Goal: Task Accomplishment & Management: Manage account settings

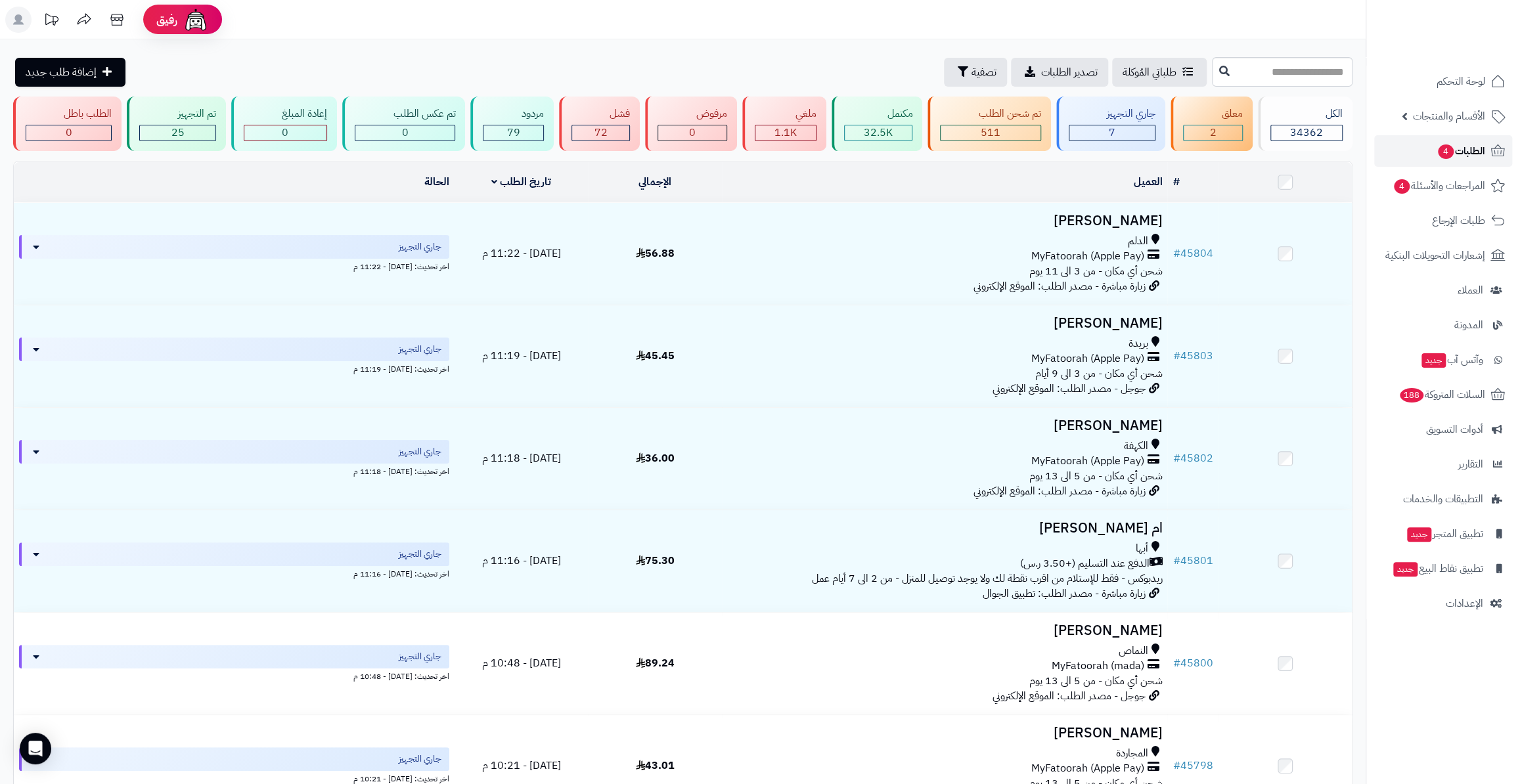
click at [1390, 143] on link "الطلبات 4" at bounding box center [1443, 151] width 138 height 31
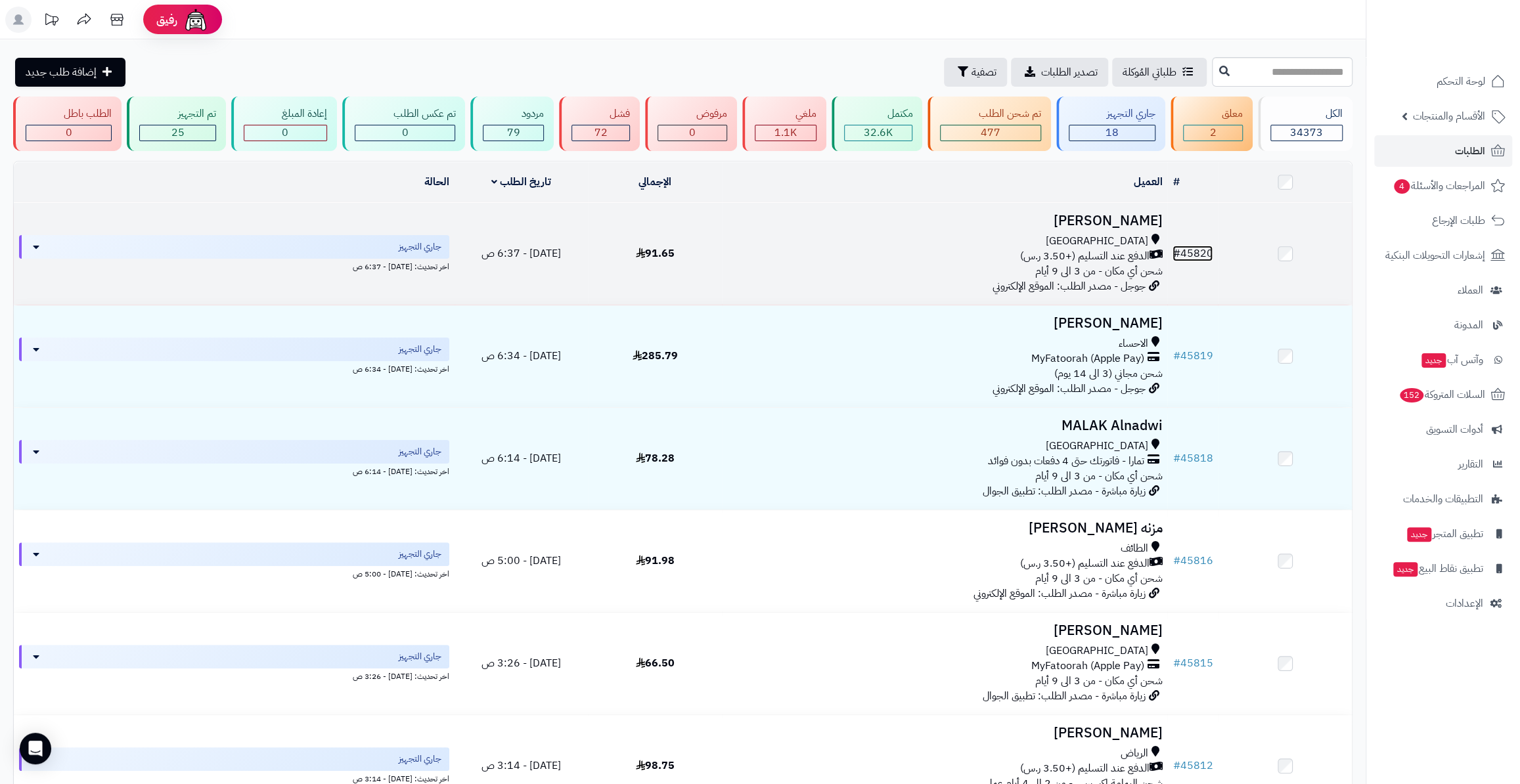
click at [1206, 248] on link "# 45820" at bounding box center [1192, 253] width 40 height 16
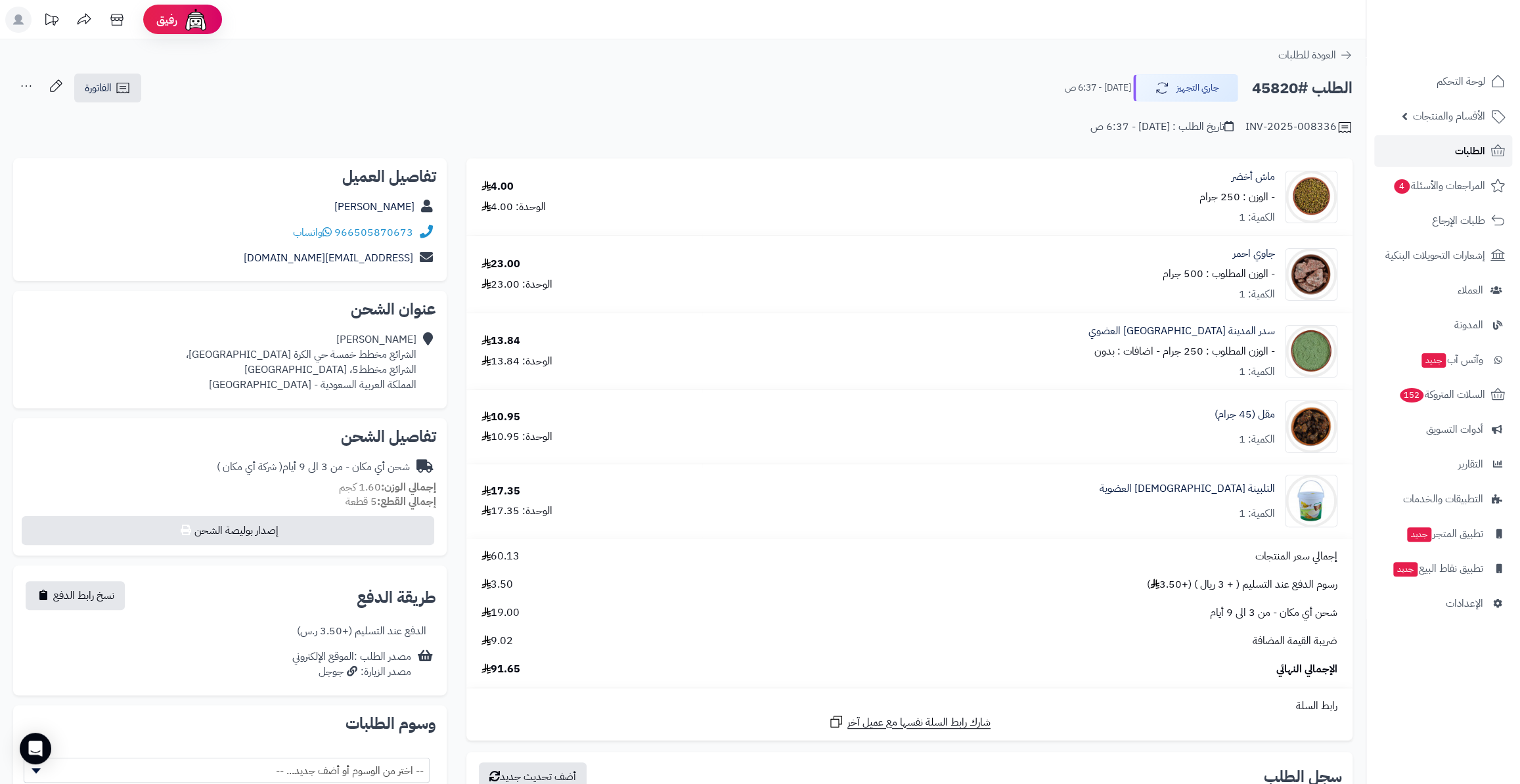
click at [1463, 158] on span "الطلبات" at bounding box center [1470, 151] width 30 height 18
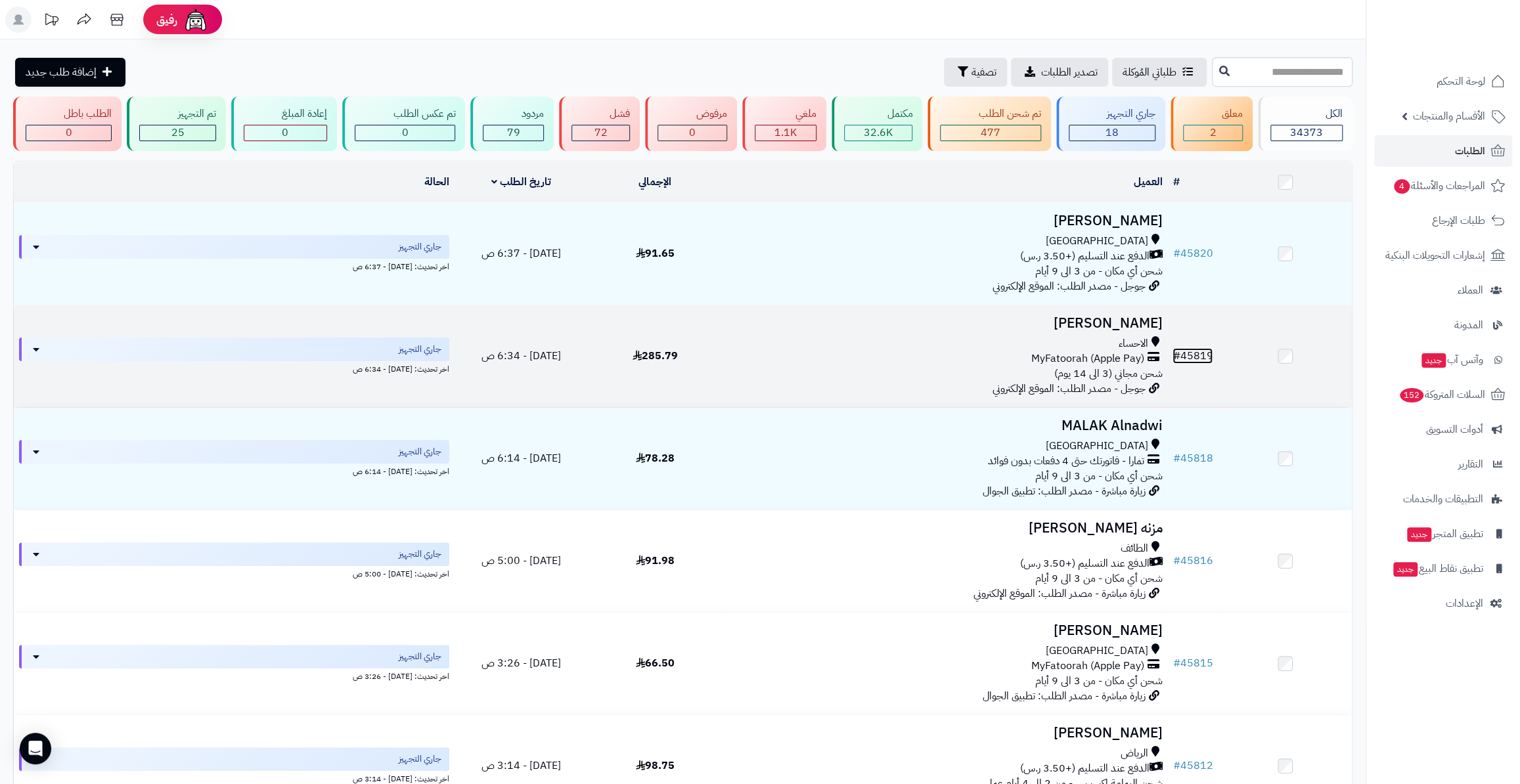
click at [1208, 352] on link "# 45819" at bounding box center [1192, 356] width 40 height 16
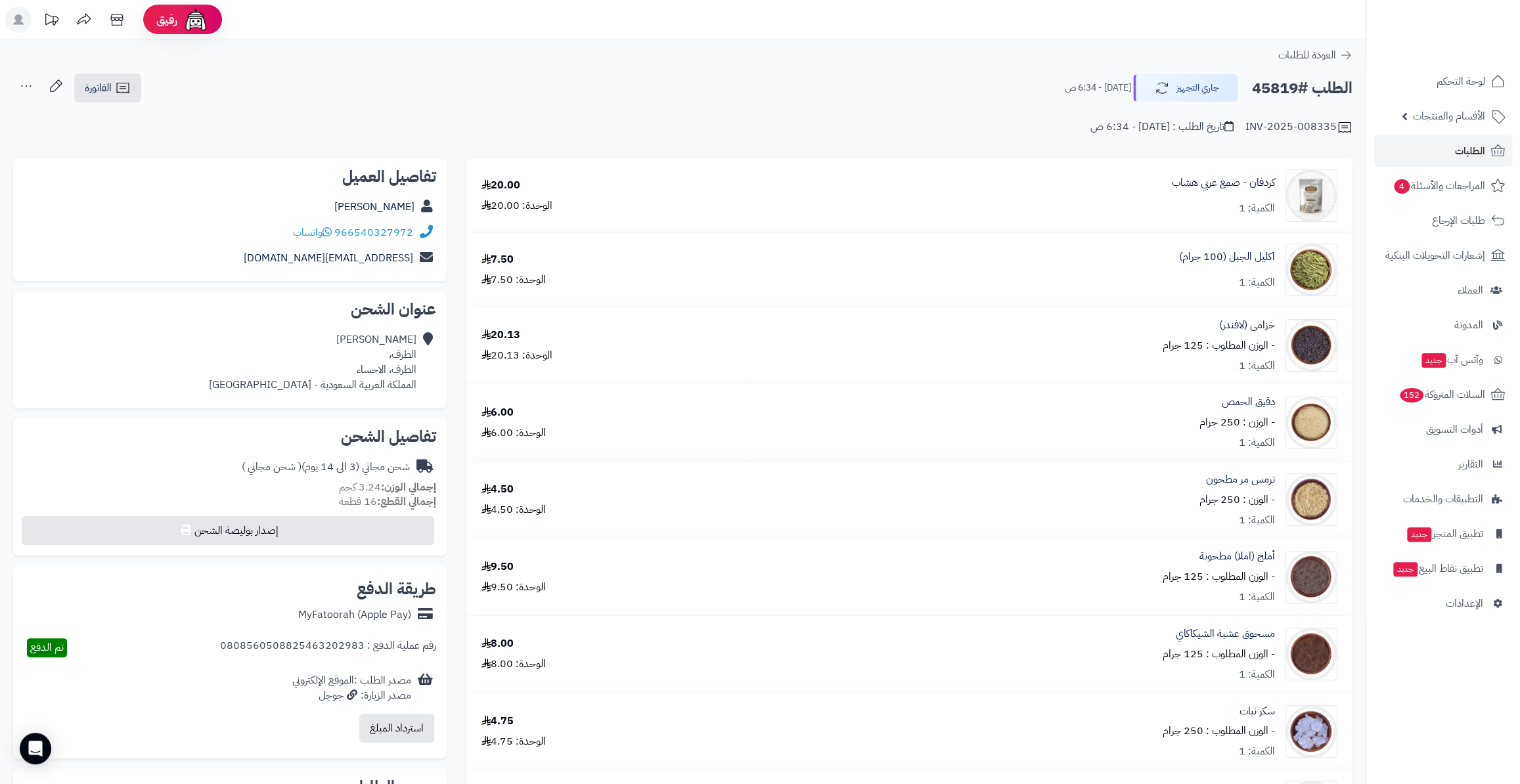
click at [1438, 201] on ul "لوحة التحكم الأقسام والمنتجات المنتجات الأقسام الماركات مواصفات المنتجات مواصفا…" at bounding box center [1443, 342] width 153 height 554
click at [1437, 191] on span "المراجعات والأسئلة 4" at bounding box center [1439, 186] width 92 height 18
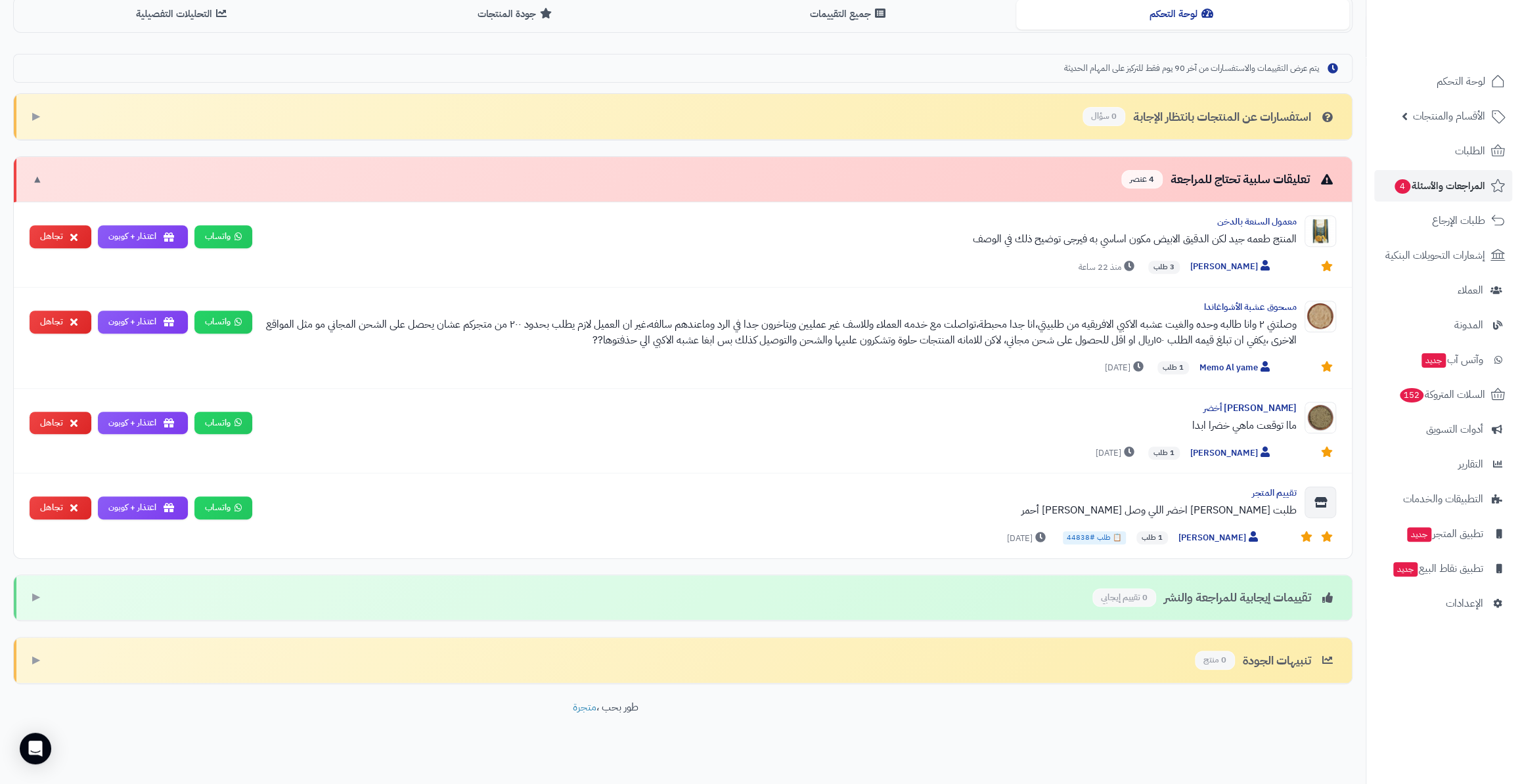
scroll to position [346, 0]
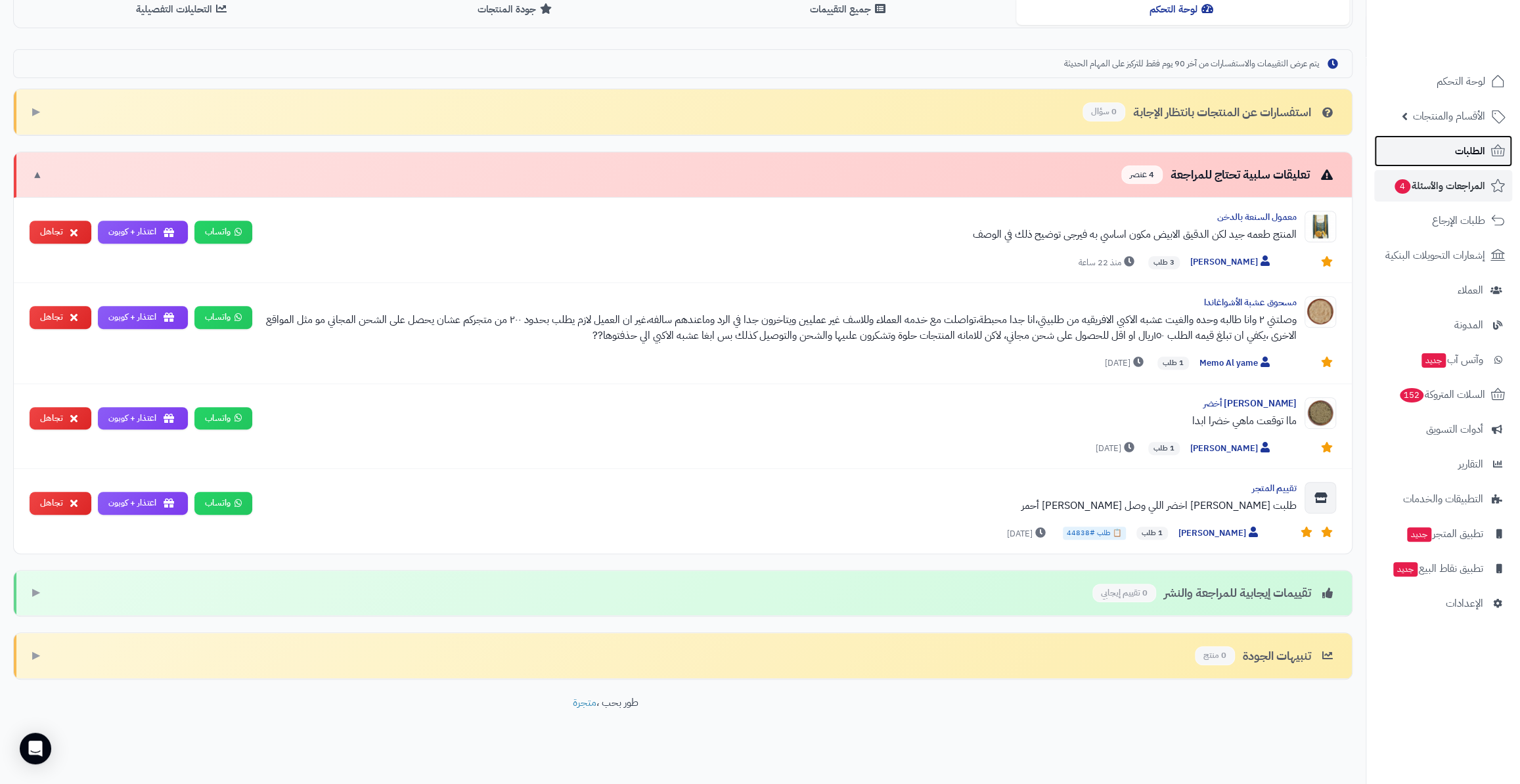
click at [1452, 158] on link "الطلبات" at bounding box center [1443, 151] width 138 height 31
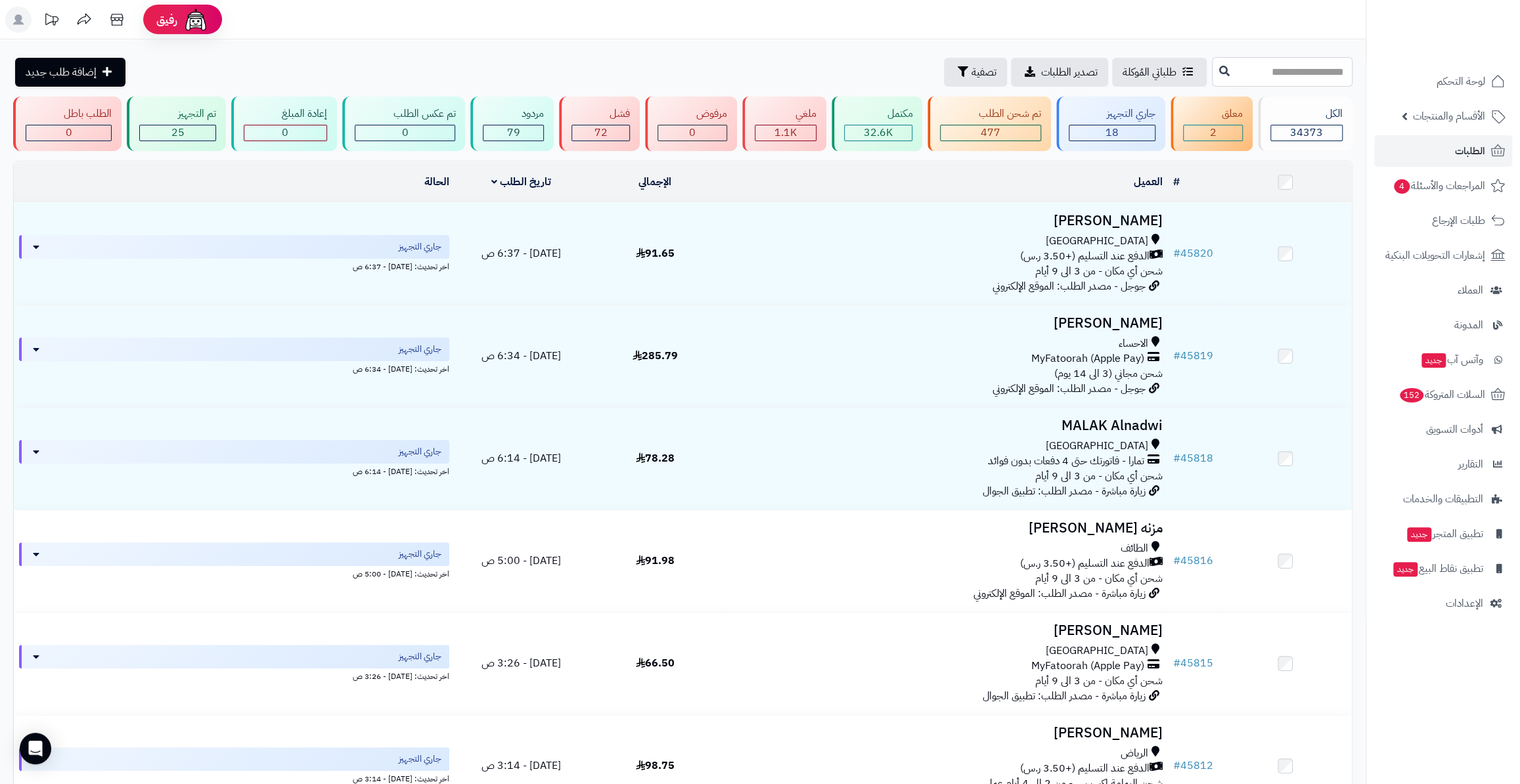
click at [1229, 74] on input "text" at bounding box center [1283, 72] width 141 height 30
click at [1212, 70] on input "text" at bounding box center [1283, 72] width 141 height 30
click at [1212, 64] on input "text" at bounding box center [1283, 72] width 141 height 30
paste input "*****"
type input "*****"
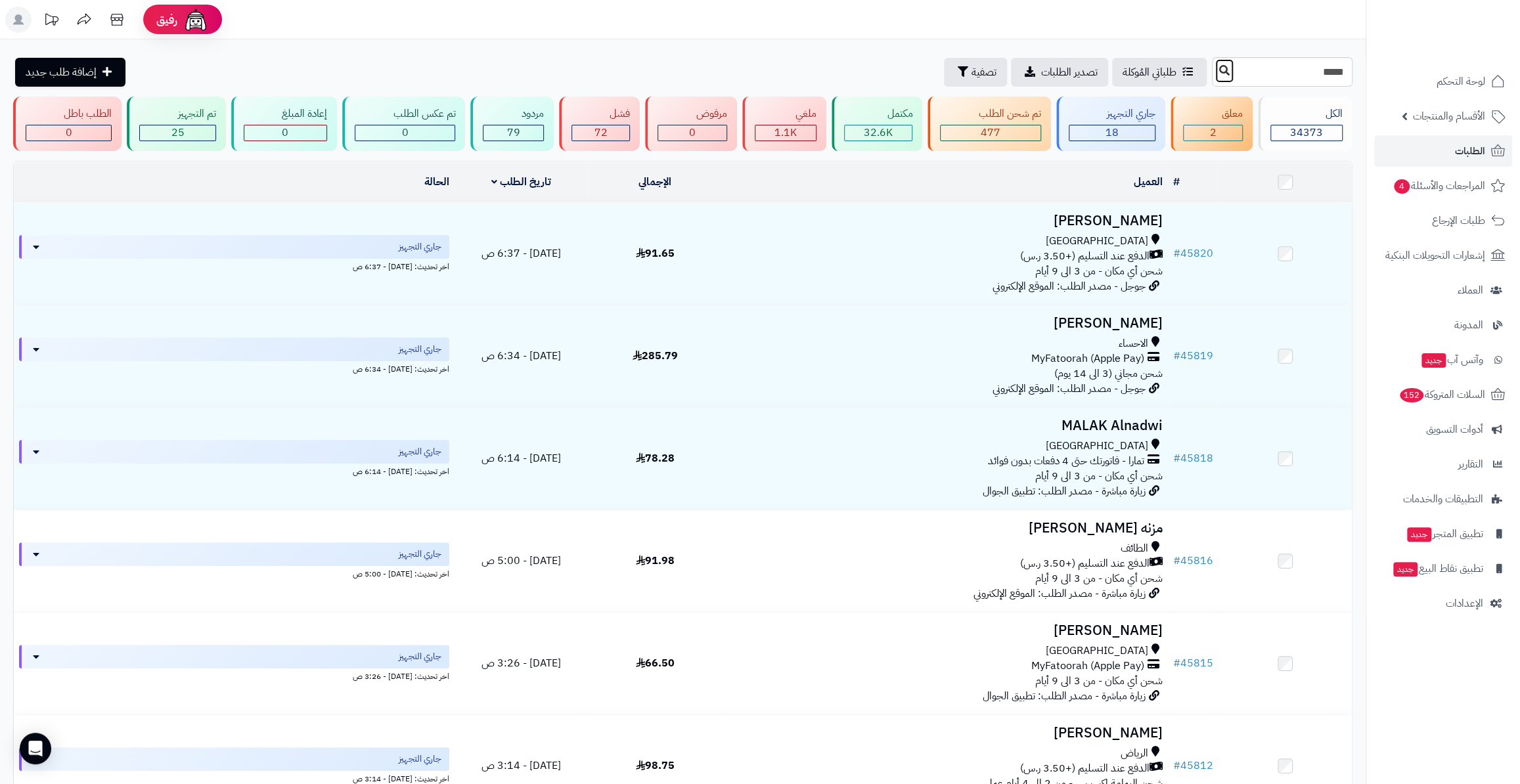
click at [1219, 70] on icon at bounding box center [1224, 70] width 11 height 11
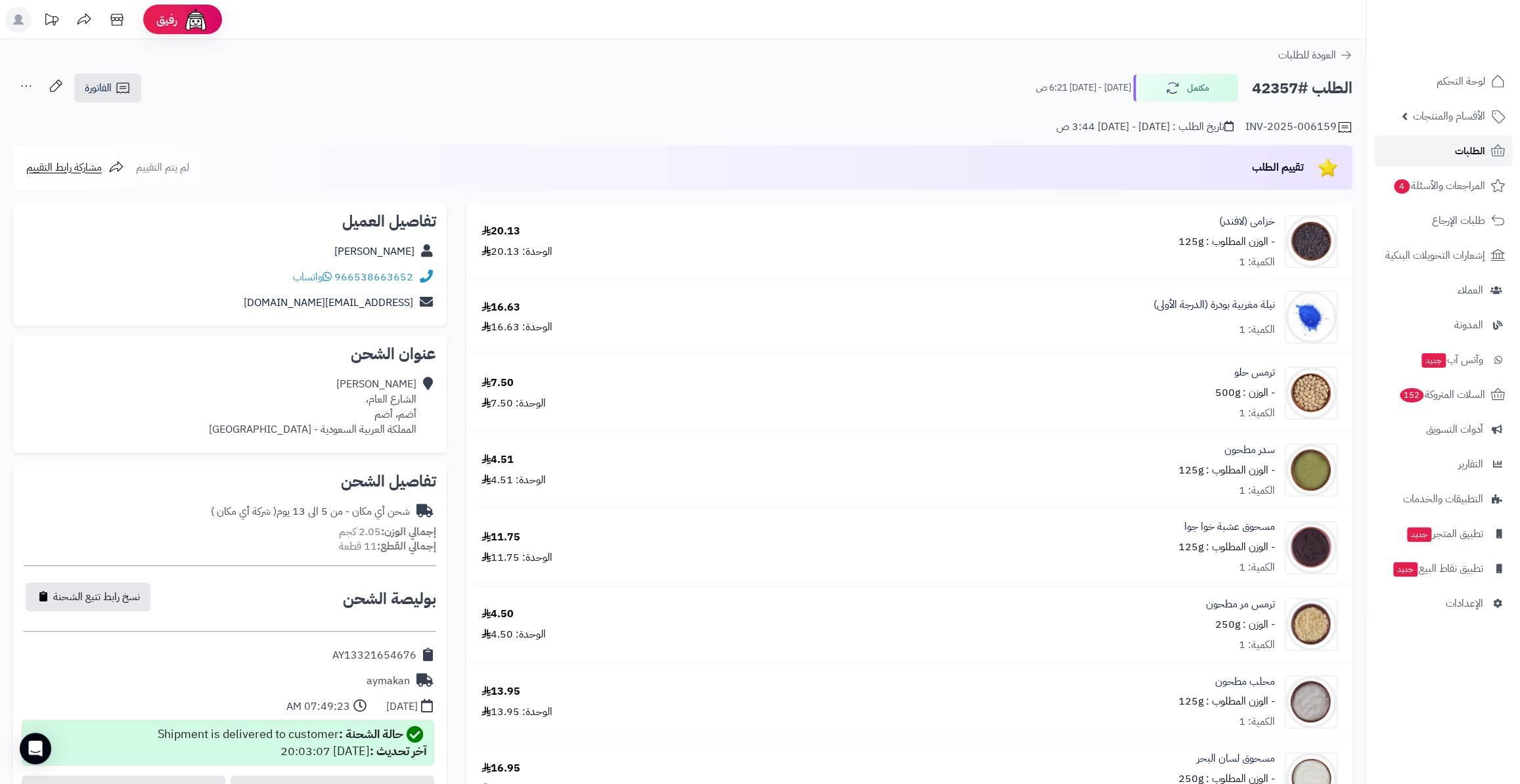
click at [1433, 152] on link "الطلبات" at bounding box center [1443, 151] width 138 height 31
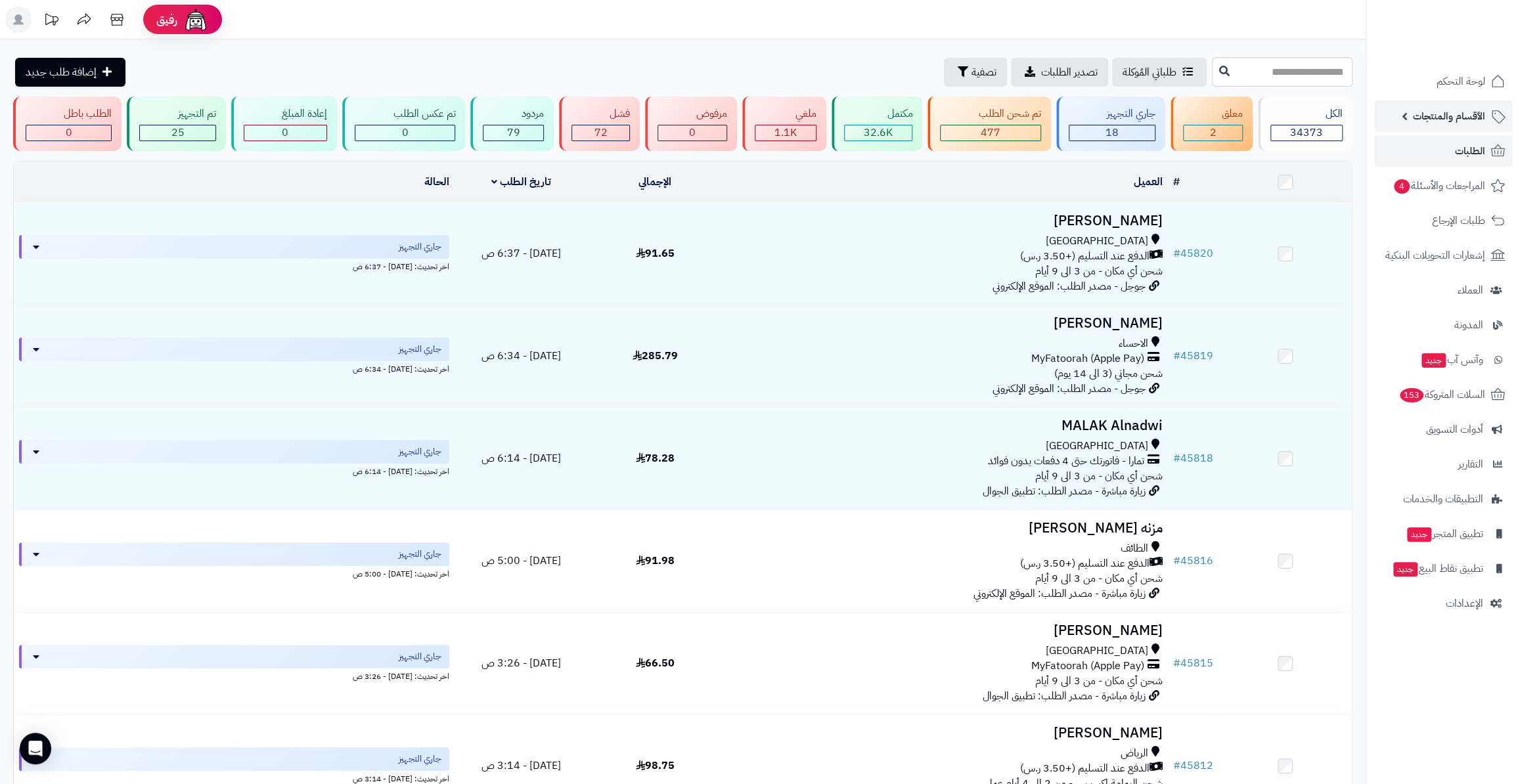
click at [1428, 119] on span "الأقسام والمنتجات" at bounding box center [1449, 116] width 72 height 18
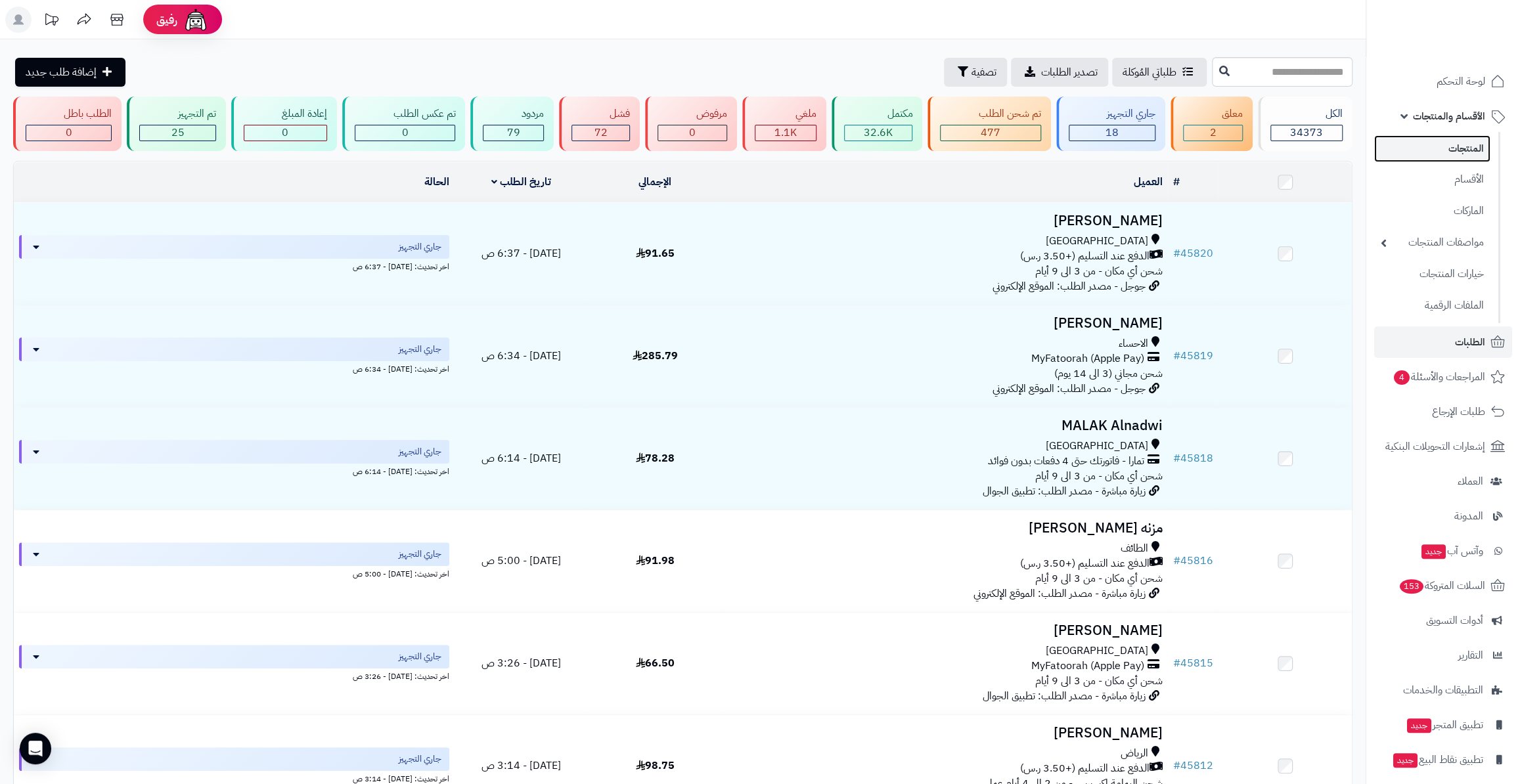
click at [1437, 143] on link "المنتجات" at bounding box center [1432, 148] width 116 height 27
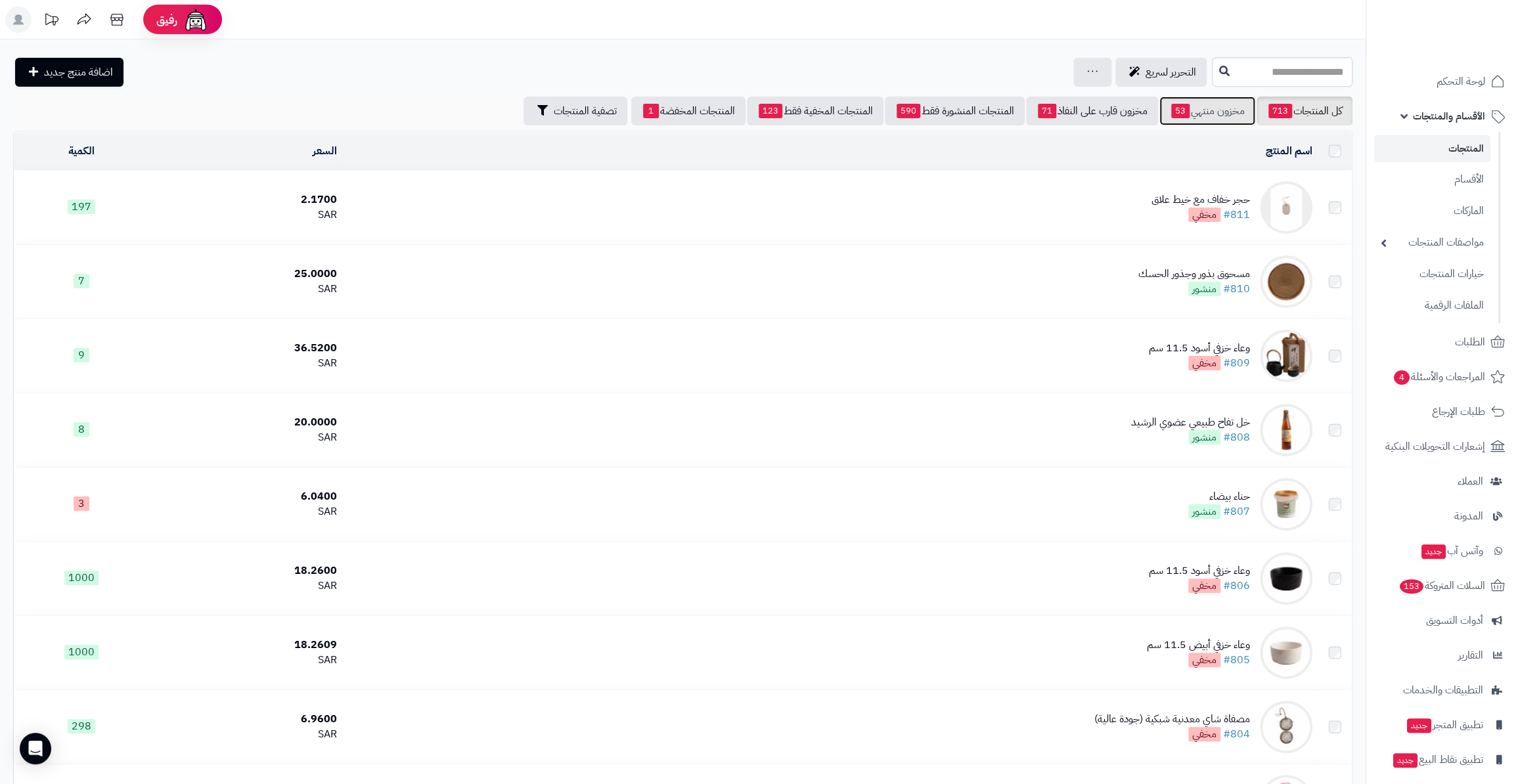
click at [1182, 121] on link "مخزون منتهي 53" at bounding box center [1207, 110] width 96 height 29
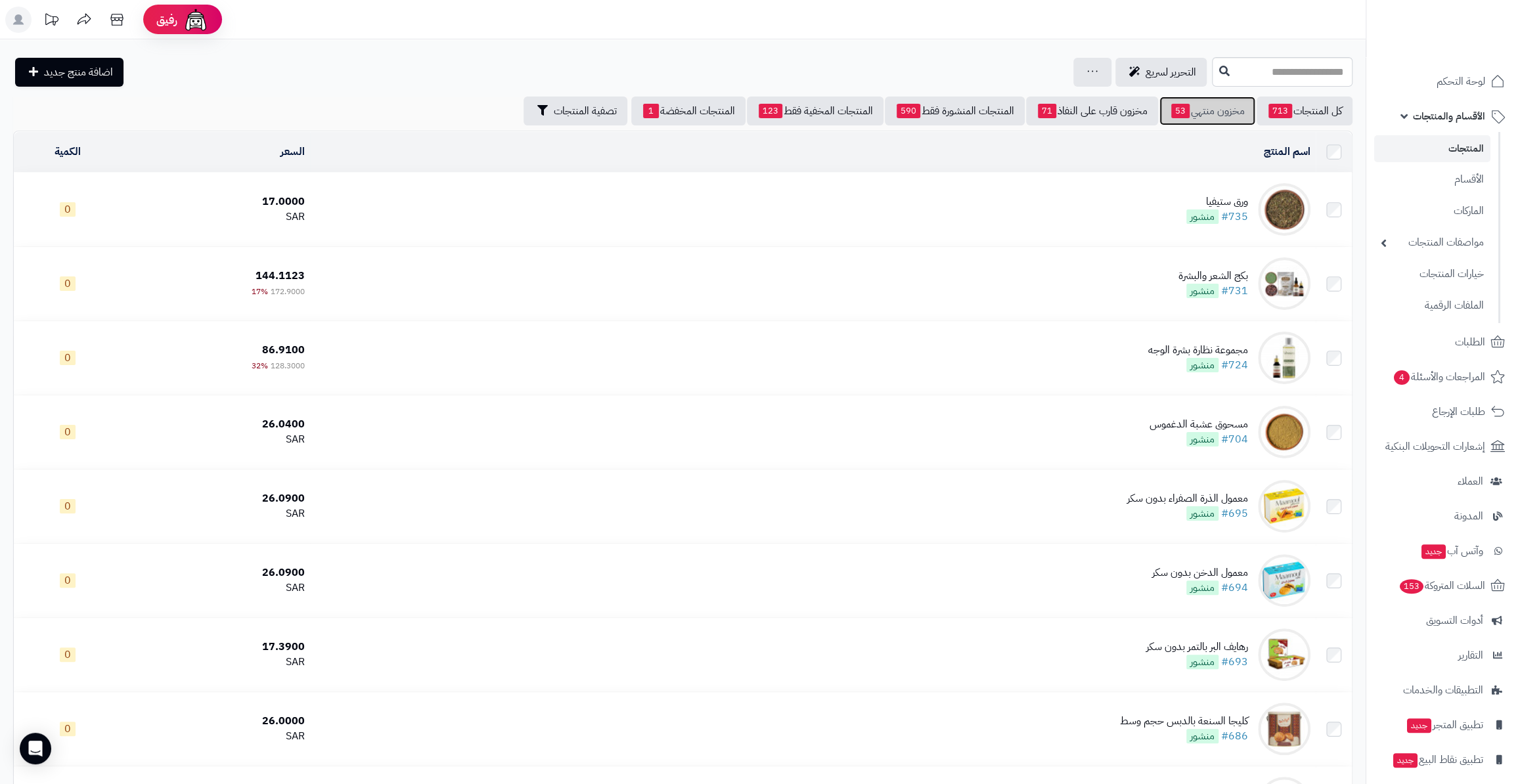
click at [1187, 112] on link "مخزون منتهي 53" at bounding box center [1207, 110] width 96 height 29
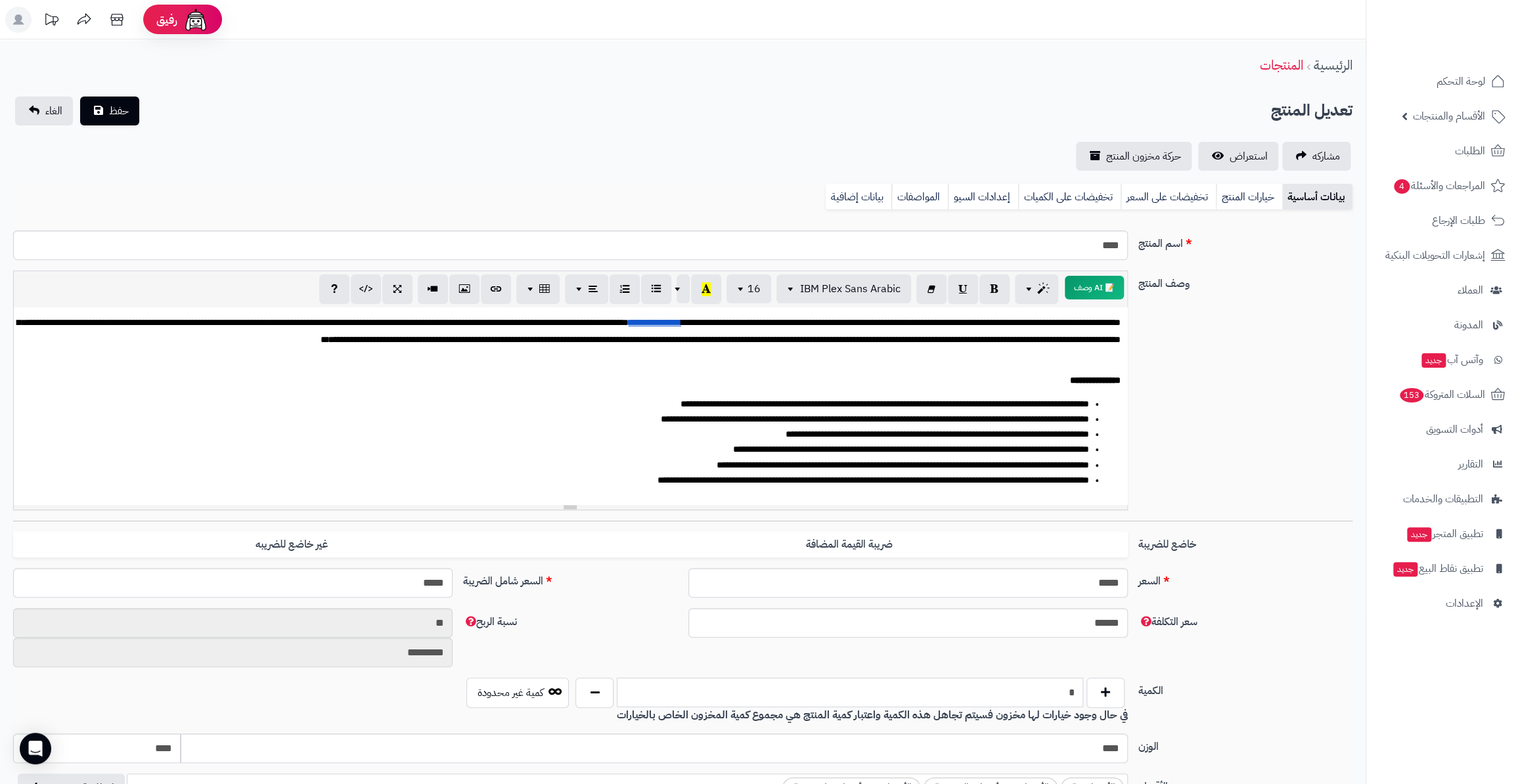
drag, startPoint x: 1016, startPoint y: 684, endPoint x: 1076, endPoint y: 699, distance: 61.8
click at [1076, 699] on input "*" at bounding box center [850, 693] width 466 height 30
type input "*"
click at [125, 115] on span "حفظ" at bounding box center [119, 110] width 20 height 16
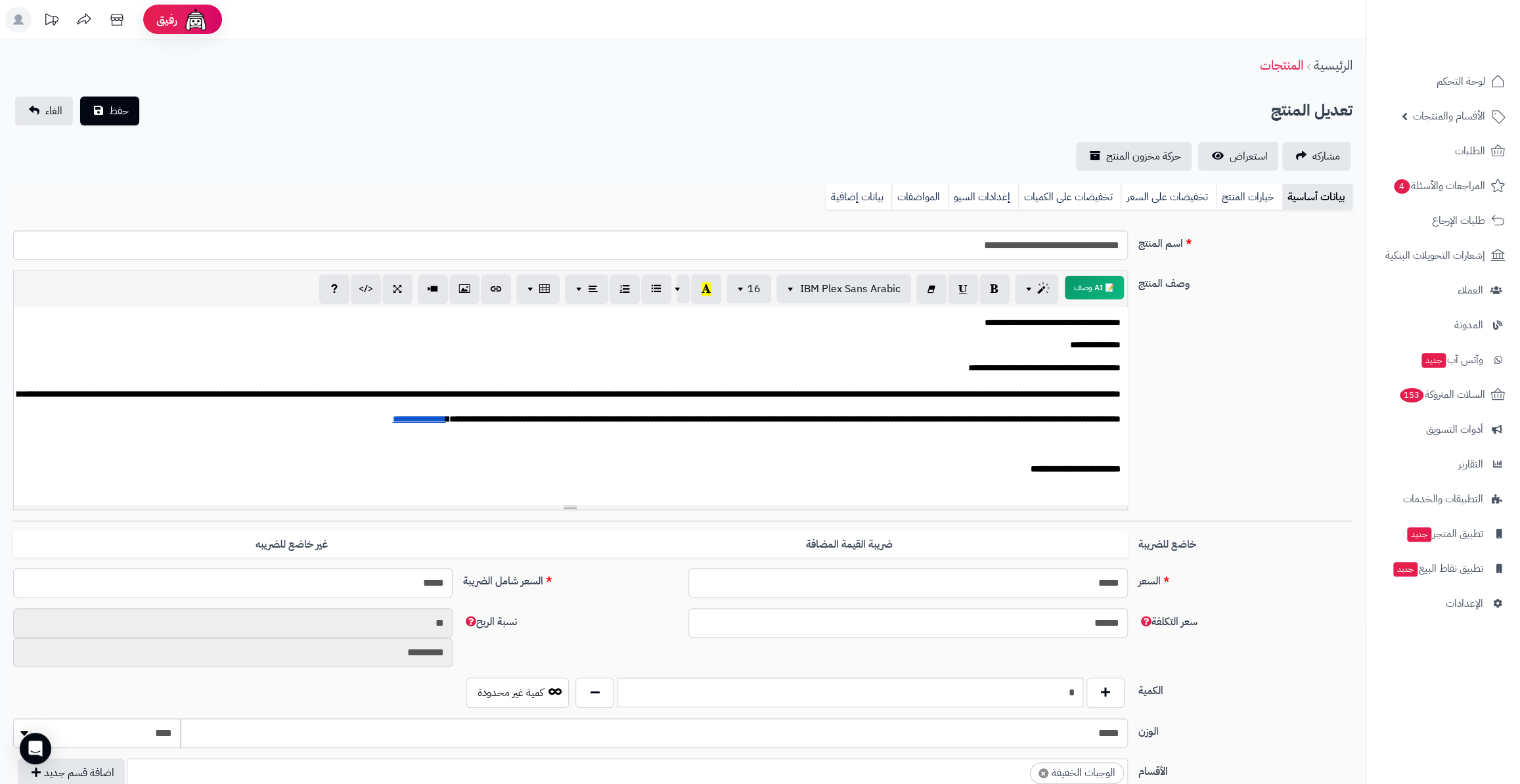
scroll to position [378, 0]
drag, startPoint x: 1022, startPoint y: 681, endPoint x: 1077, endPoint y: 698, distance: 57.6
click at [1077, 698] on input "*" at bounding box center [850, 693] width 466 height 30
type input "**"
click at [118, 110] on span "حفظ" at bounding box center [119, 110] width 20 height 16
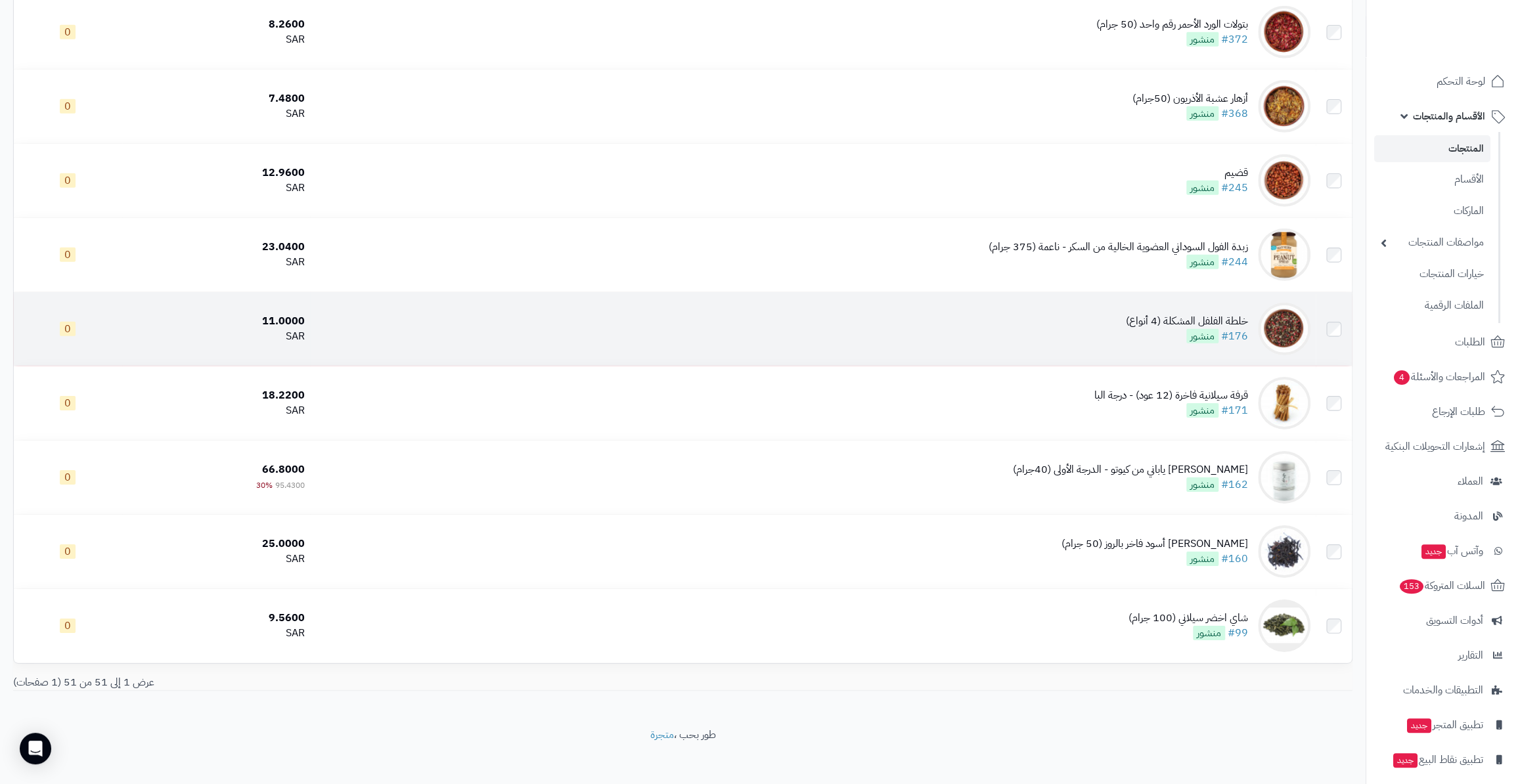
scroll to position [3297, 0]
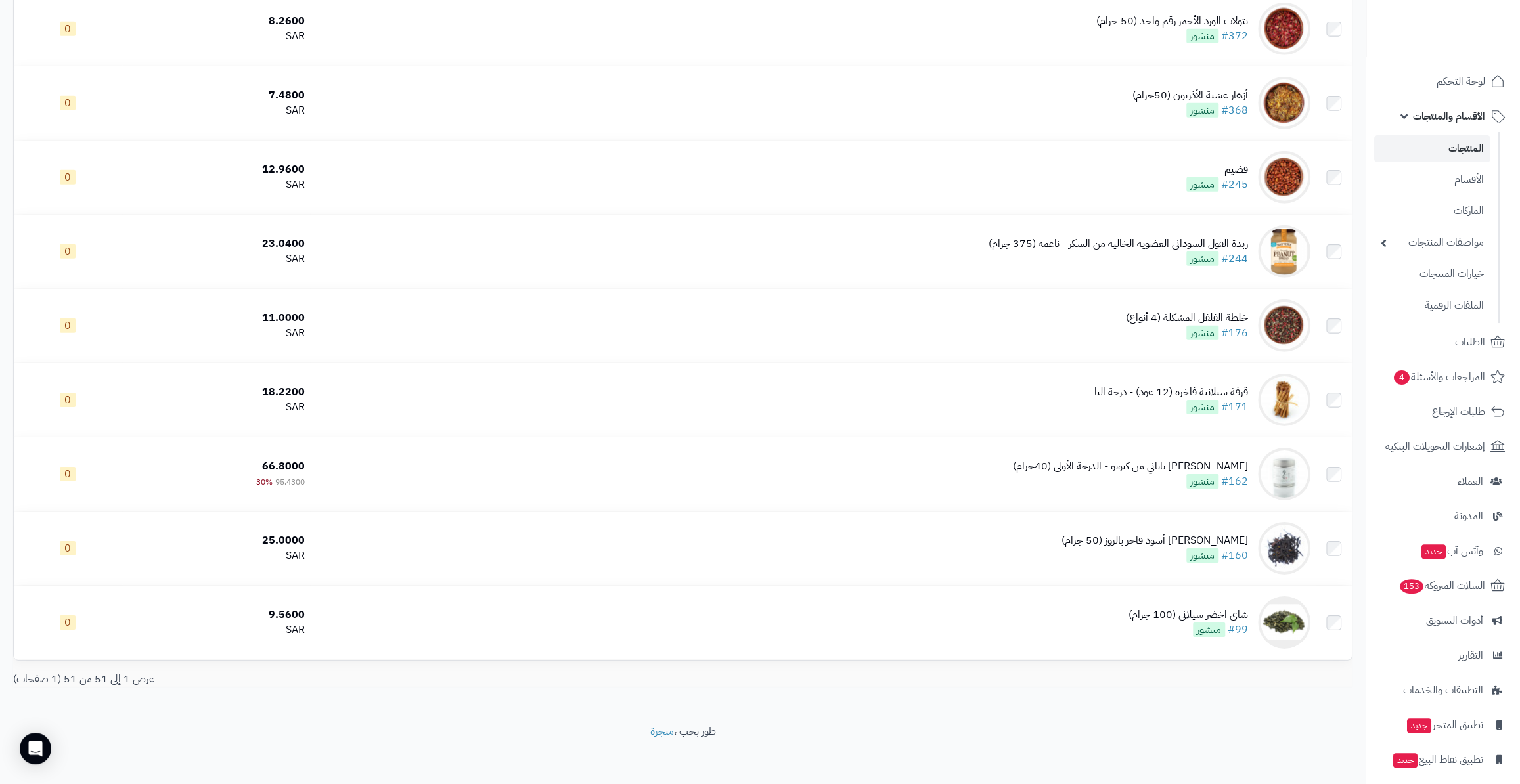
click at [1484, 147] on link "المنتجات" at bounding box center [1432, 148] width 116 height 27
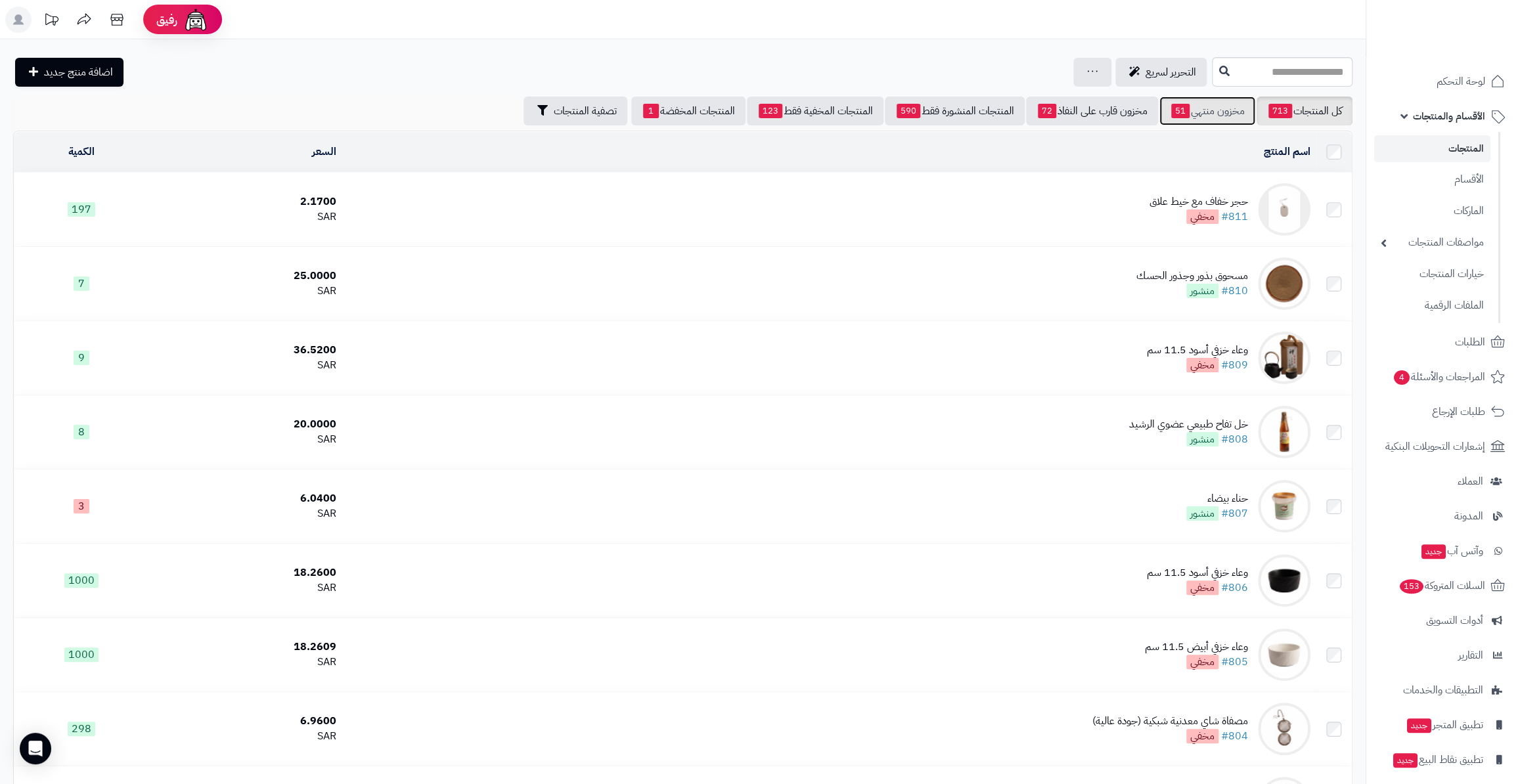
click at [1193, 111] on link "مخزون منتهي 51" at bounding box center [1207, 110] width 96 height 29
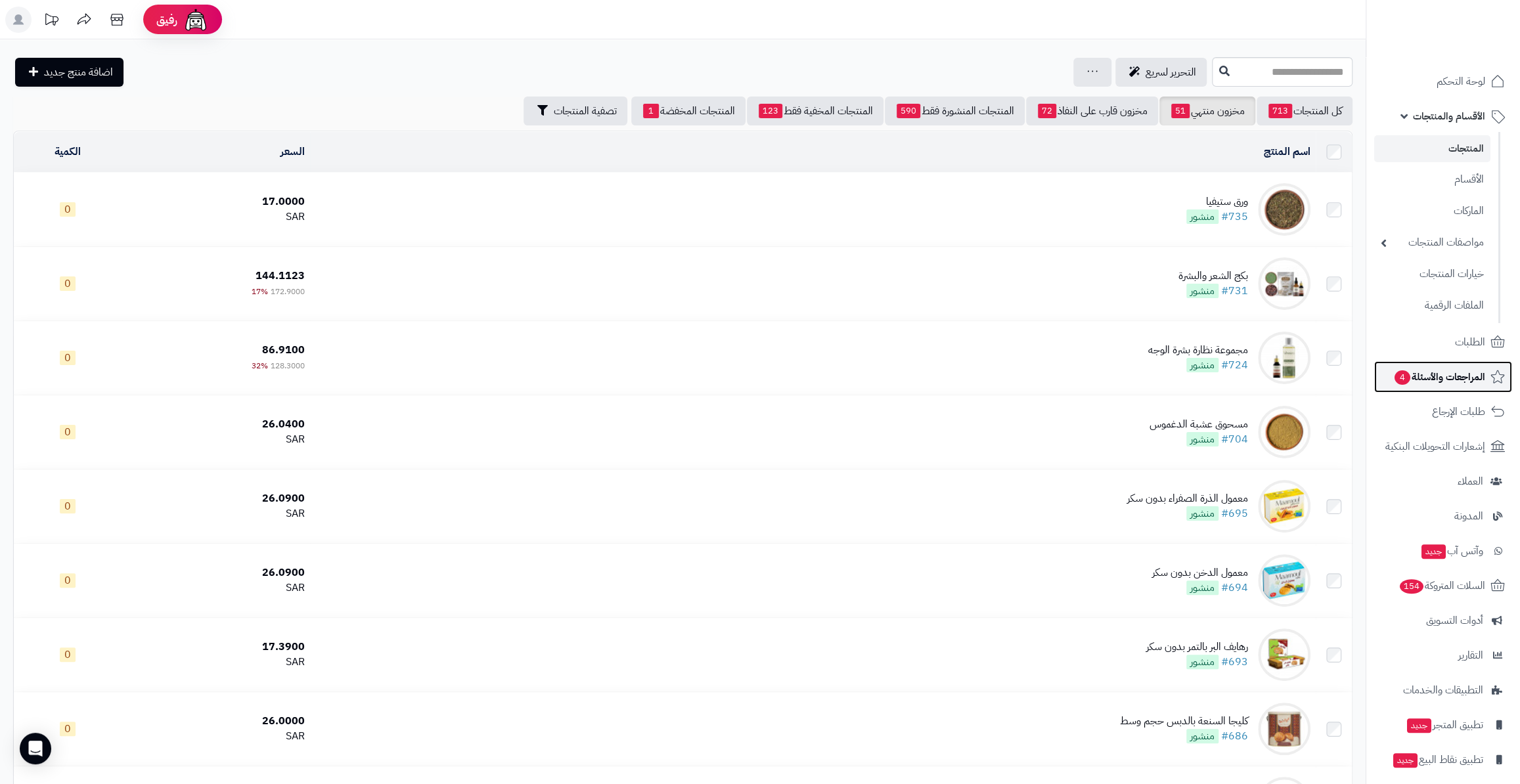
click at [1433, 370] on span "المراجعات والأسئلة 4" at bounding box center [1439, 377] width 92 height 18
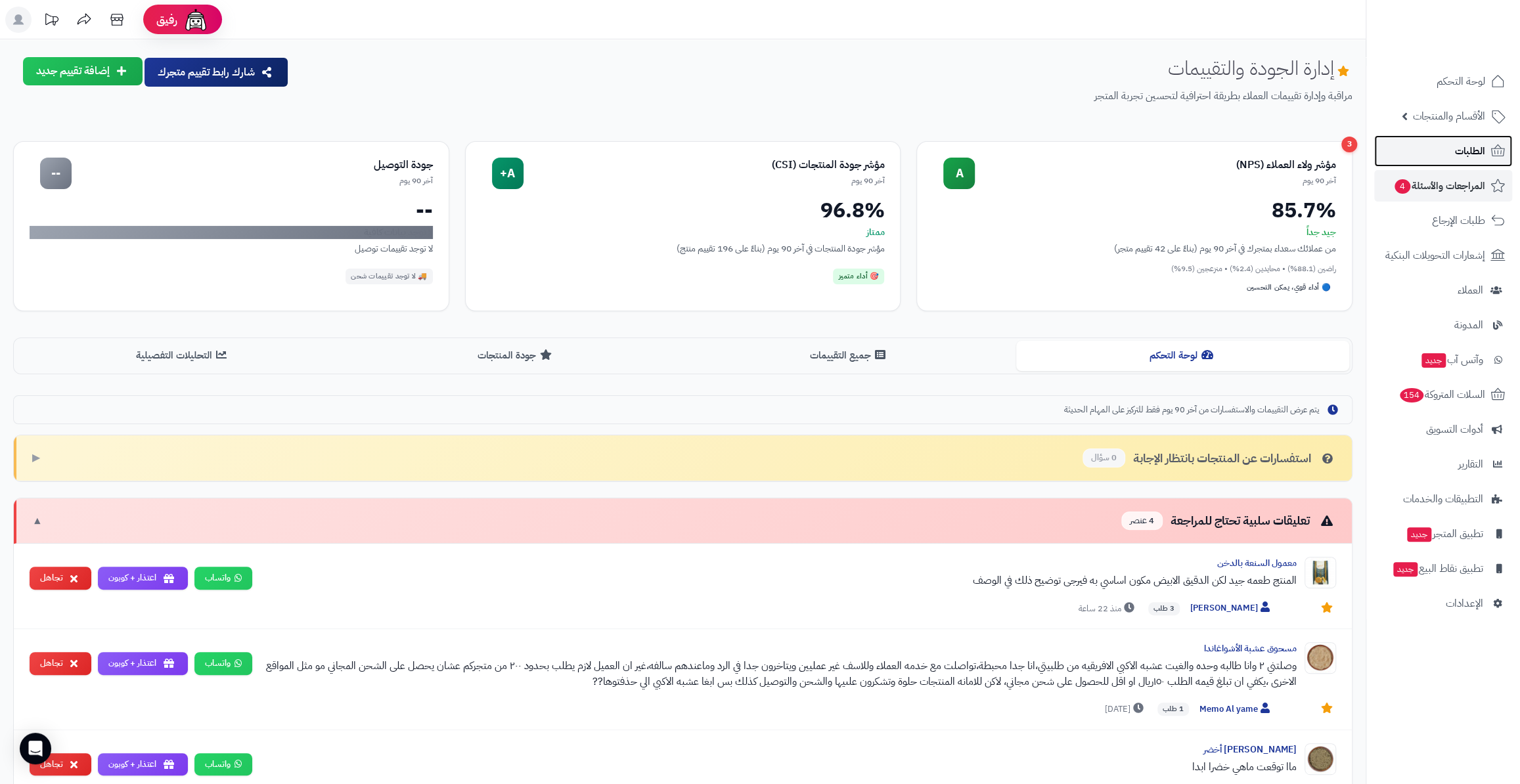
click at [1459, 157] on span "الطلبات" at bounding box center [1470, 151] width 30 height 18
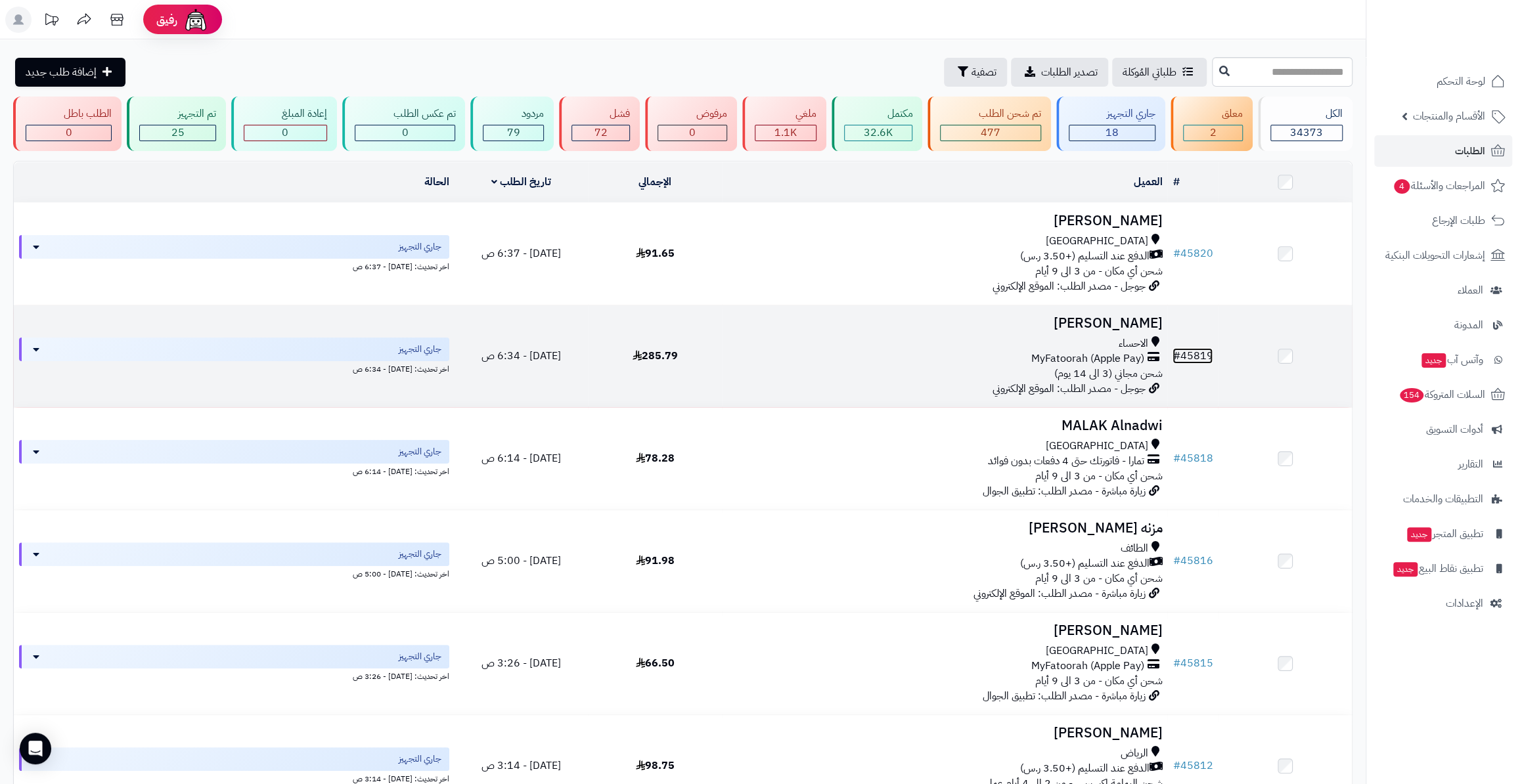
click at [1197, 353] on link "# 45819" at bounding box center [1192, 356] width 40 height 16
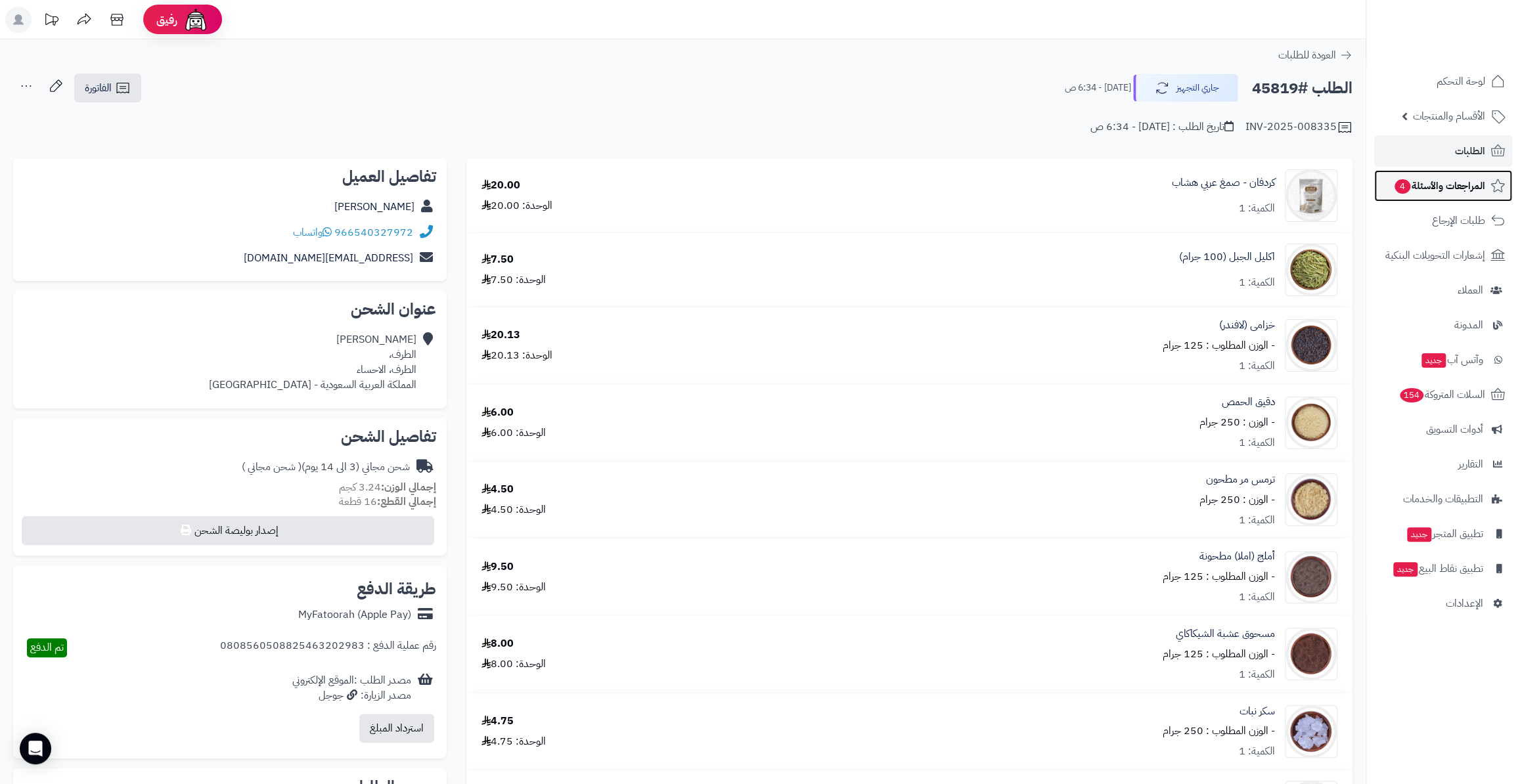
click at [1420, 187] on span "المراجعات والأسئلة 4" at bounding box center [1439, 186] width 92 height 18
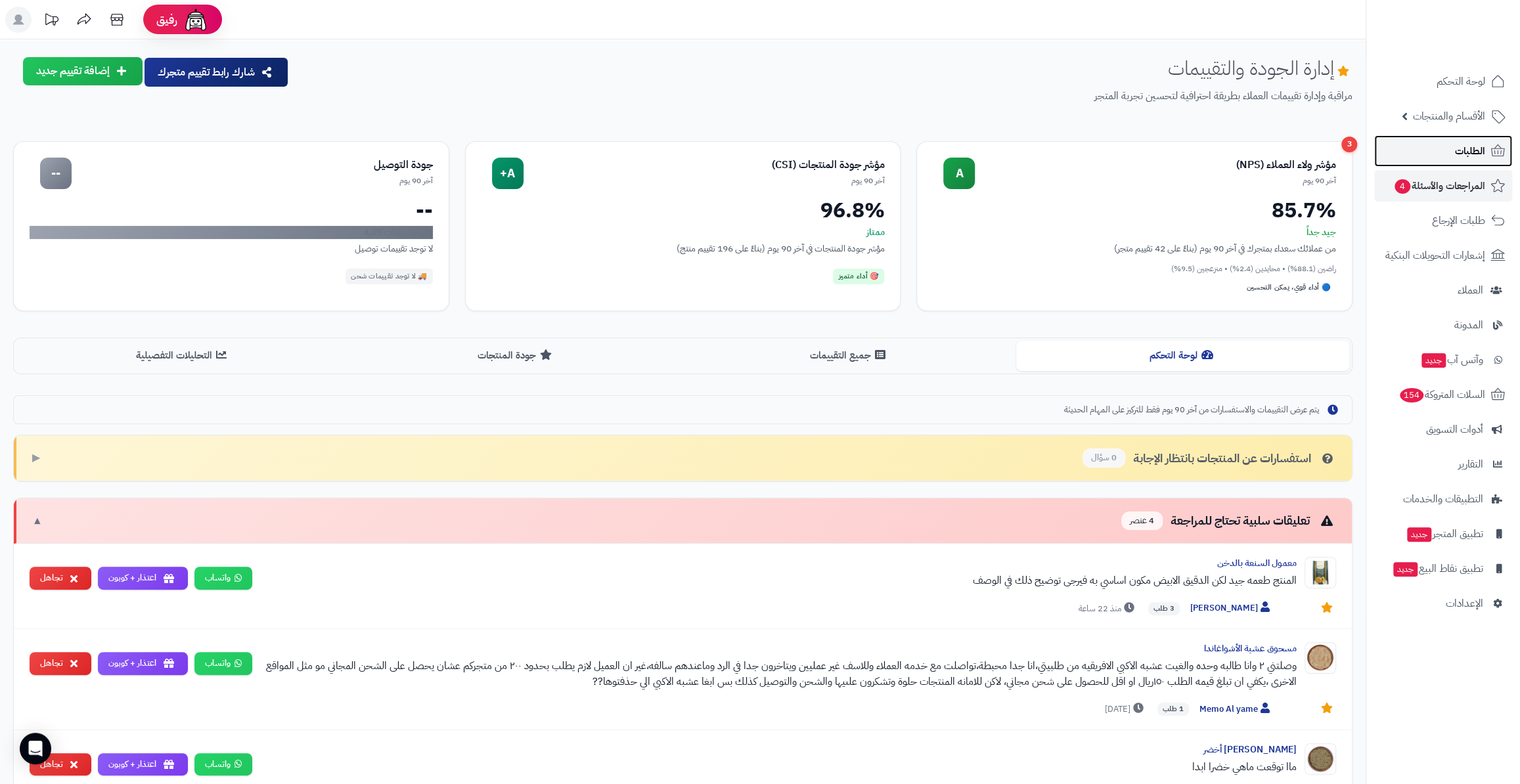
click at [1418, 157] on link "الطلبات" at bounding box center [1443, 151] width 138 height 31
